Goal: Transaction & Acquisition: Purchase product/service

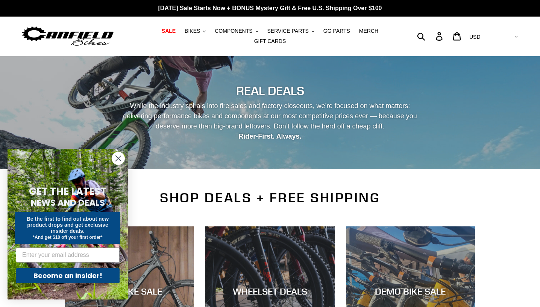
click at [118, 160] on circle "Close dialog" at bounding box center [118, 158] width 12 height 12
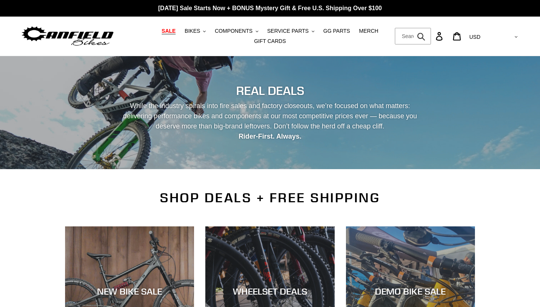
click at [432, 34] on form "Submit" at bounding box center [413, 36] width 36 height 17
click at [430, 34] on input "Search" at bounding box center [413, 36] width 36 height 17
type input "12 speed chain"
click at [413, 28] on button "Submit" at bounding box center [422, 36] width 18 height 17
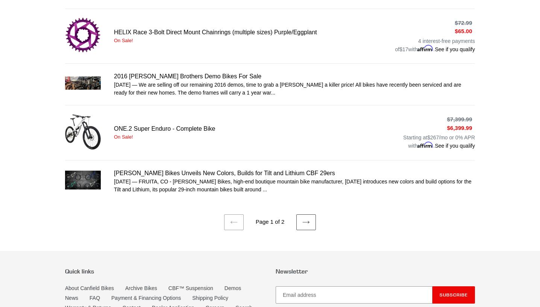
scroll to position [527, 0]
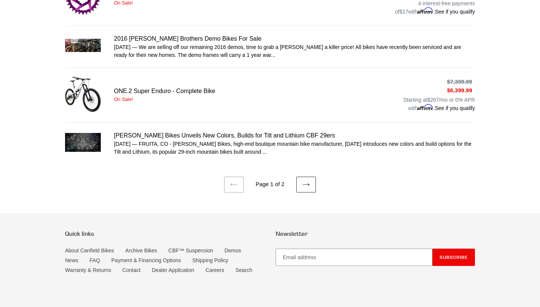
click at [311, 177] on link "Next page" at bounding box center [306, 184] width 20 height 16
